Goal: Task Accomplishment & Management: Complete application form

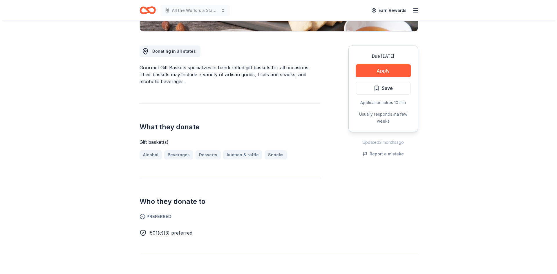
scroll to position [145, 0]
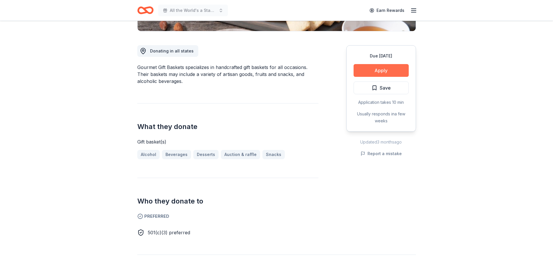
click at [373, 71] on button "Apply" at bounding box center [380, 70] width 55 height 13
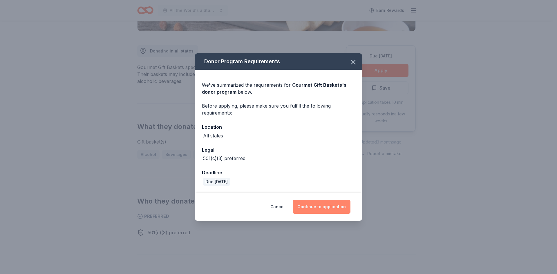
click at [313, 210] on button "Continue to application" at bounding box center [322, 207] width 58 height 14
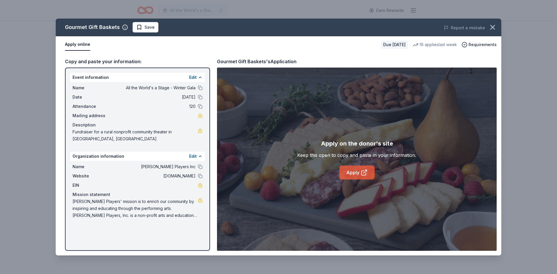
click at [357, 174] on link "Apply" at bounding box center [357, 173] width 35 height 14
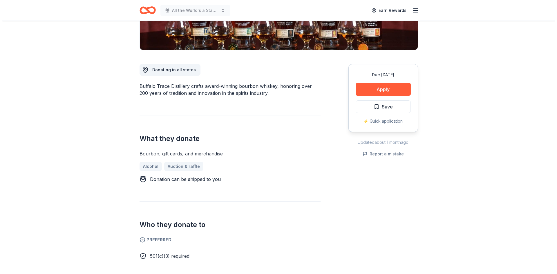
scroll to position [116, 0]
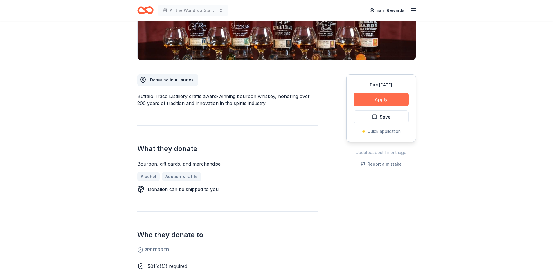
click at [375, 97] on button "Apply" at bounding box center [380, 99] width 55 height 13
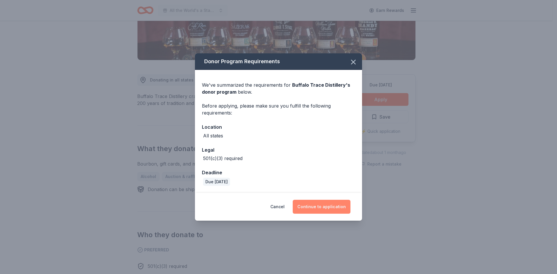
click at [311, 206] on button "Continue to application" at bounding box center [322, 207] width 58 height 14
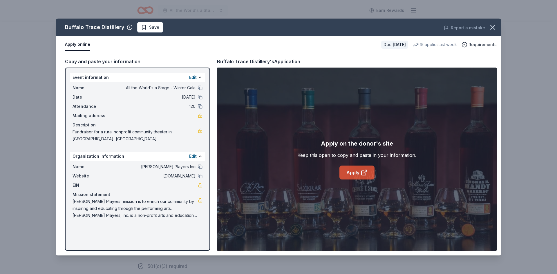
click at [348, 173] on link "Apply" at bounding box center [357, 173] width 35 height 14
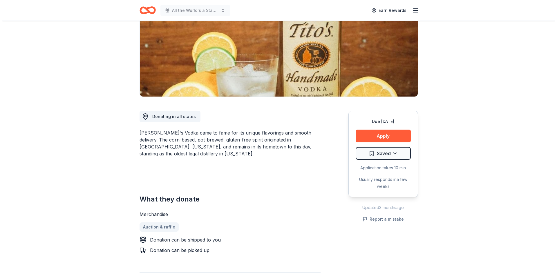
scroll to position [87, 0]
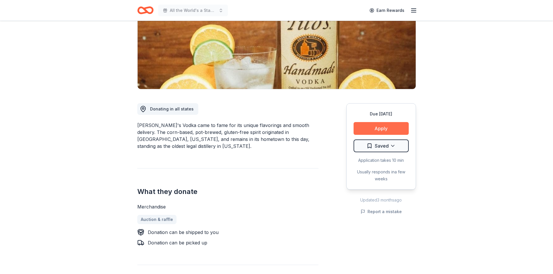
click at [378, 130] on button "Apply" at bounding box center [380, 128] width 55 height 13
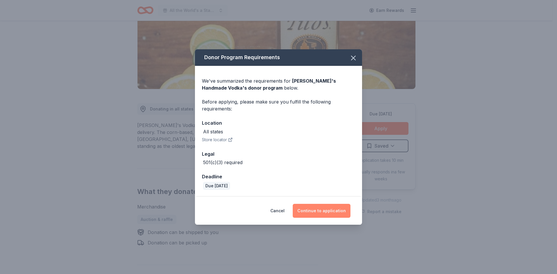
click at [323, 212] on button "Continue to application" at bounding box center [322, 211] width 58 height 14
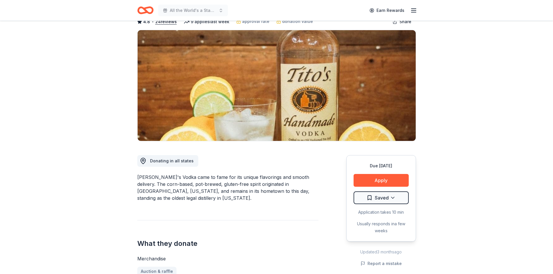
scroll to position [29, 0]
